Goal: Task Accomplishment & Management: Use online tool/utility

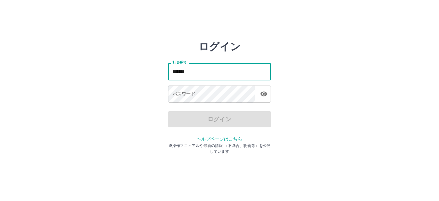
type input "*******"
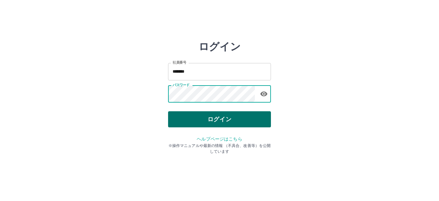
click at [204, 114] on button "ログイン" at bounding box center [219, 119] width 103 height 16
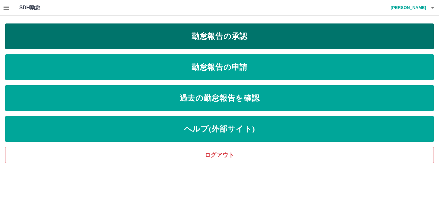
click at [219, 40] on link "勤怠報告の承認" at bounding box center [219, 36] width 428 height 26
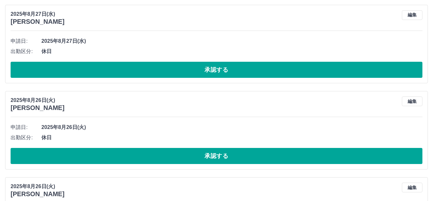
scroll to position [64, 0]
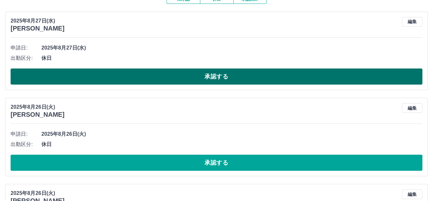
click at [217, 79] on button "承認する" at bounding box center [217, 76] width 412 height 16
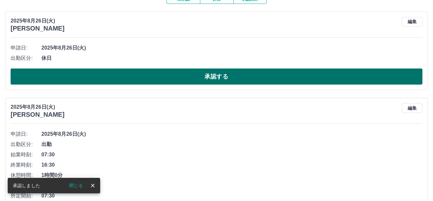
click at [216, 78] on button "承認する" at bounding box center [217, 76] width 412 height 16
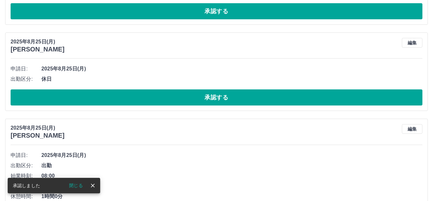
scroll to position [225, 0]
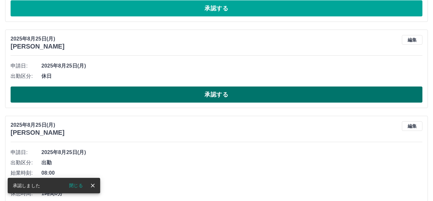
click at [193, 97] on button "承認する" at bounding box center [217, 94] width 412 height 16
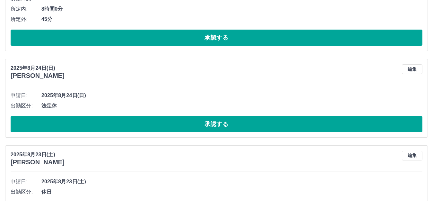
scroll to position [385, 0]
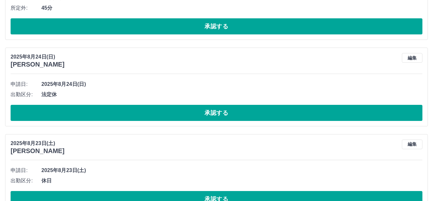
drag, startPoint x: 249, startPoint y: 112, endPoint x: 240, endPoint y: 113, distance: 8.4
click at [248, 112] on button "承認する" at bounding box center [217, 113] width 412 height 16
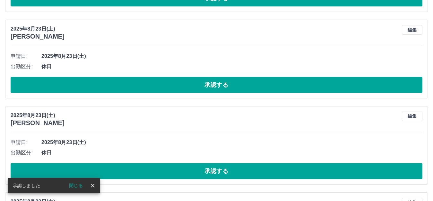
scroll to position [449, 0]
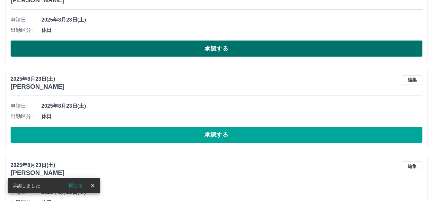
click at [233, 51] on button "承認する" at bounding box center [217, 48] width 412 height 16
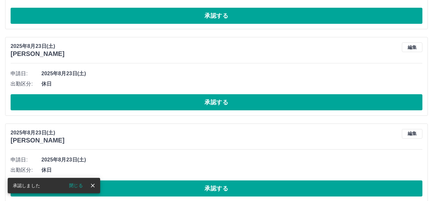
scroll to position [405, 0]
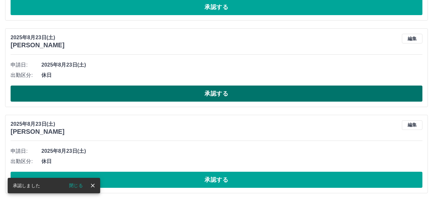
click at [233, 92] on button "承認する" at bounding box center [217, 93] width 412 height 16
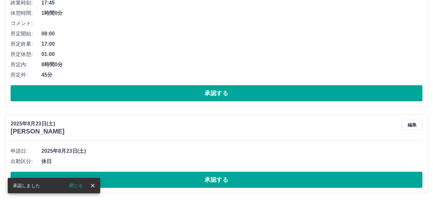
scroll to position [319, 0]
click at [229, 180] on button "承認する" at bounding box center [217, 179] width 412 height 16
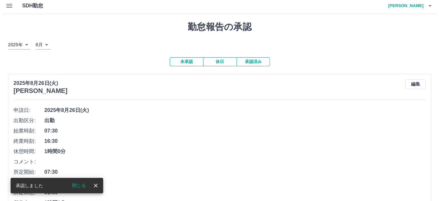
scroll to position [0, 0]
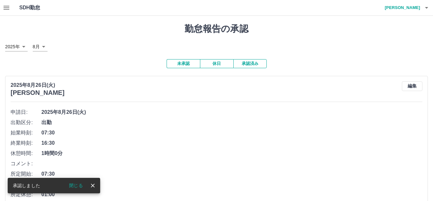
click at [412, 7] on h4 "[PERSON_NAME]" at bounding box center [401, 7] width 39 height 15
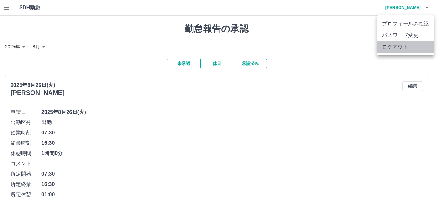
click at [399, 51] on li "ログアウト" at bounding box center [405, 47] width 57 height 12
